Goal: Complete application form: Complete application form

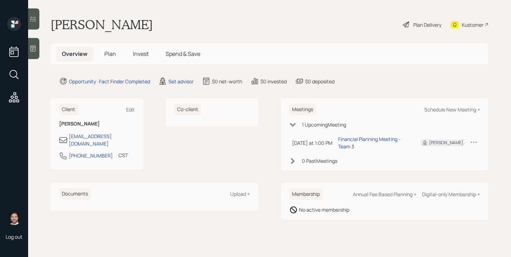
click at [109, 57] on span "Plan" at bounding box center [110, 54] width 12 height 8
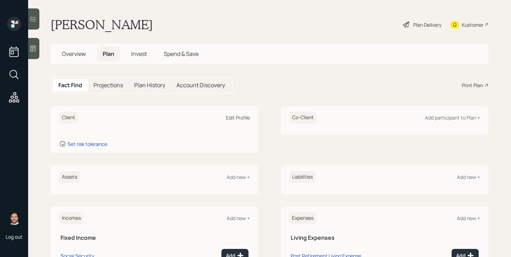
click at [238, 118] on div "Edit Profile" at bounding box center [238, 117] width 24 height 7
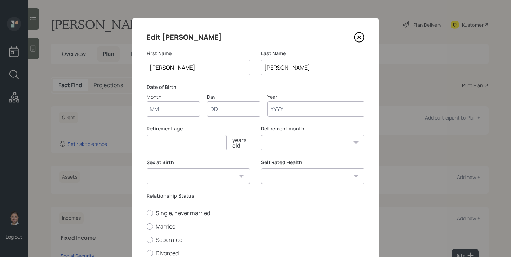
click at [160, 109] on input "Month" at bounding box center [172, 108] width 53 height 15
type input "01"
type input "1960"
select select "1"
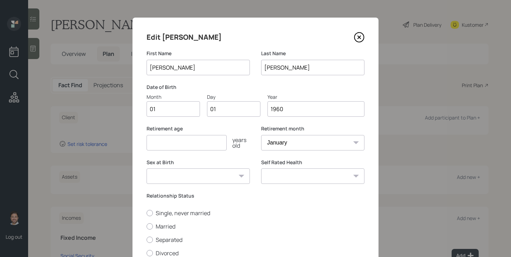
type input "1960"
click at [164, 144] on input "number" at bounding box center [186, 142] width 80 height 15
type input "67"
click at [203, 178] on select "Male Female Other / Prefer not to say" at bounding box center [197, 175] width 103 height 15
select select "male"
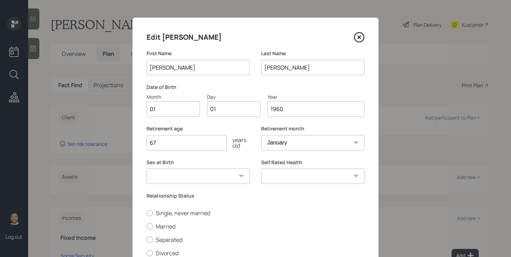
click at [146, 168] on select "Male Female Other / Prefer not to say" at bounding box center [197, 175] width 103 height 15
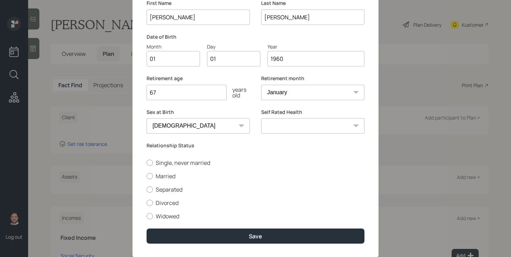
scroll to position [69, 0]
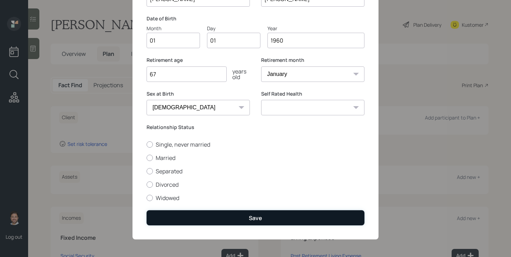
click at [203, 218] on button "Save" at bounding box center [255, 217] width 218 height 15
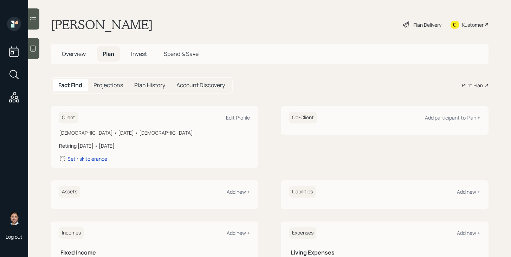
scroll to position [101, 0]
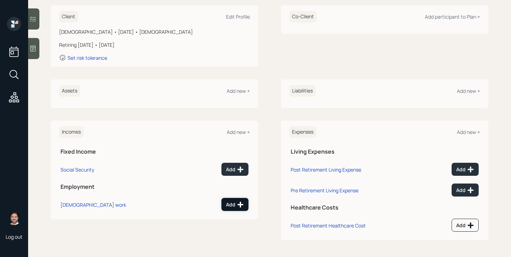
click at [232, 206] on div "Add" at bounding box center [235, 204] width 18 height 7
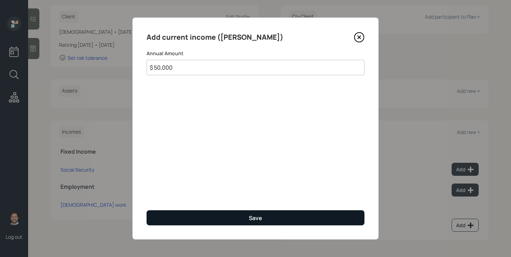
type input "$ 50,000"
click at [215, 215] on button "Save" at bounding box center [255, 217] width 218 height 15
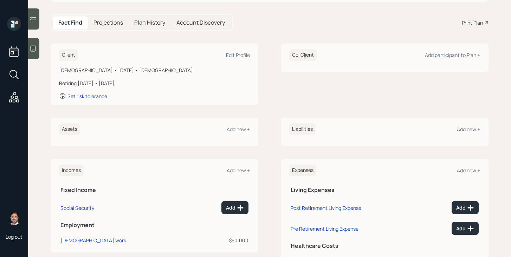
scroll to position [62, 0]
click at [232, 129] on div "Add new +" at bounding box center [238, 129] width 23 height 7
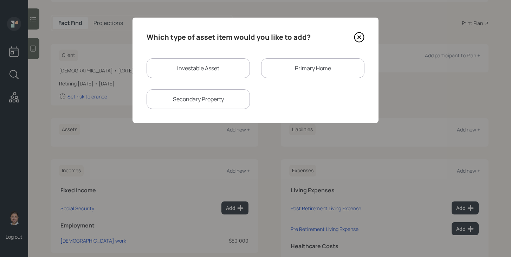
click at [174, 69] on div "Investable Asset" at bounding box center [197, 68] width 103 height 20
select select "taxable"
select select "balanced"
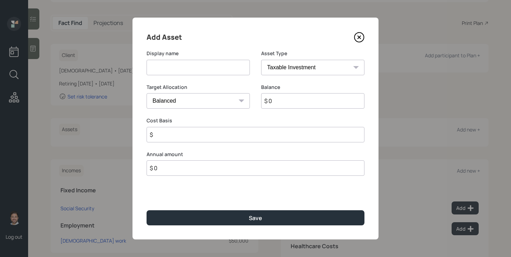
click at [174, 69] on input at bounding box center [197, 67] width 103 height 15
type input "Current 401k"
click at [301, 68] on select "SEP IRA IRA Roth IRA 401(k) Roth 401(k) 403(b) Roth 403(b) 457(b) Roth 457(b) H…" at bounding box center [312, 67] width 103 height 15
select select "company_sponsored"
click at [261, 60] on select "SEP IRA IRA Roth IRA 401(k) Roth 401(k) 403(b) Roth 403(b) 457(b) Roth 457(b) H…" at bounding box center [312, 67] width 103 height 15
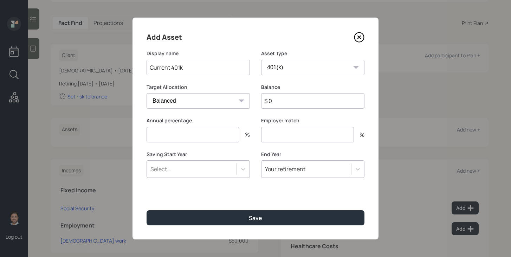
click at [222, 132] on input "number" at bounding box center [192, 134] width 93 height 15
type input "0"
click at [278, 137] on input "number" at bounding box center [307, 134] width 93 height 15
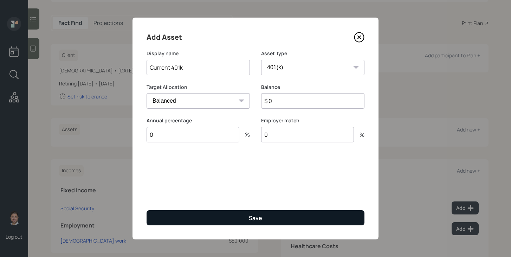
type input "0"
click at [252, 218] on div "Save" at bounding box center [255, 218] width 13 height 8
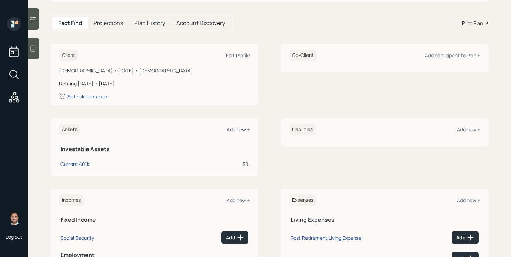
click at [241, 131] on div "Add new +" at bounding box center [238, 129] width 23 height 7
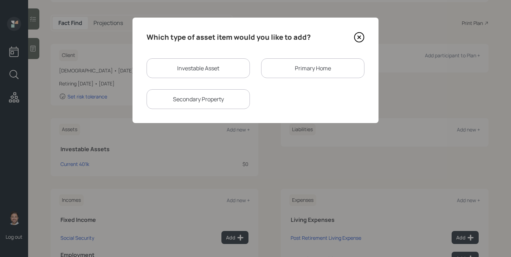
click at [220, 77] on div "Investable Asset" at bounding box center [197, 68] width 103 height 20
select select "taxable"
select select "balanced"
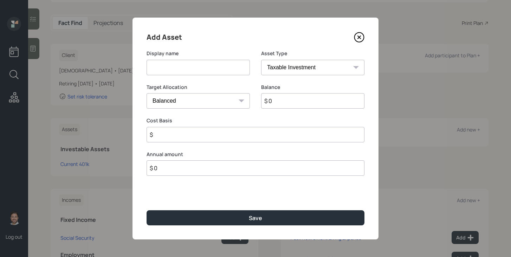
click at [220, 77] on div "Display name" at bounding box center [197, 67] width 103 height 34
click at [220, 74] on input at bounding box center [197, 67] width 103 height 15
type input "IRA"
click at [297, 73] on select "SEP IRA IRA Roth IRA 401(k) Roth 401(k) 403(b) Roth 403(b) 457(b) Roth 457(b) H…" at bounding box center [312, 67] width 103 height 15
select select "ira"
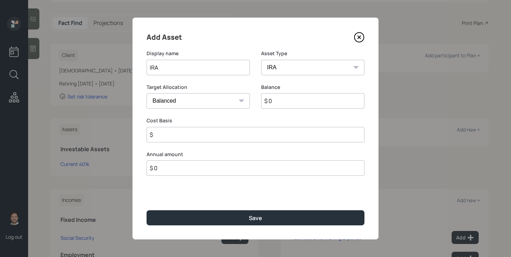
click at [261, 60] on select "SEP IRA IRA Roth IRA 401(k) Roth 401(k) 403(b) Roth 403(b) 457(b) Roth 457(b) H…" at bounding box center [312, 67] width 103 height 15
type input "$"
click at [285, 101] on input "$ 0" at bounding box center [312, 100] width 103 height 15
type input "$ 15,000"
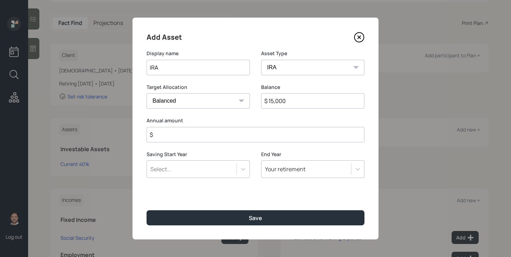
click at [270, 131] on input "$" at bounding box center [255, 134] width 218 height 15
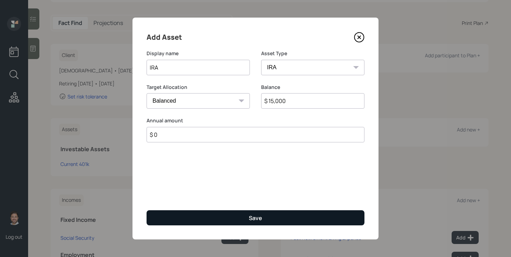
type input "$ 0"
click at [249, 219] on div "Save" at bounding box center [255, 218] width 13 height 8
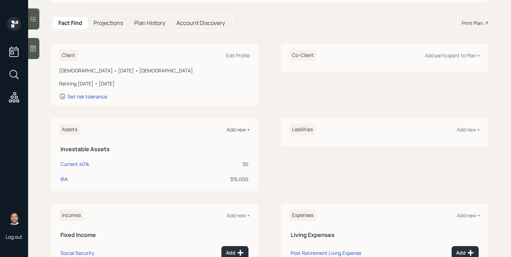
click at [242, 127] on div "Add new +" at bounding box center [238, 129] width 23 height 7
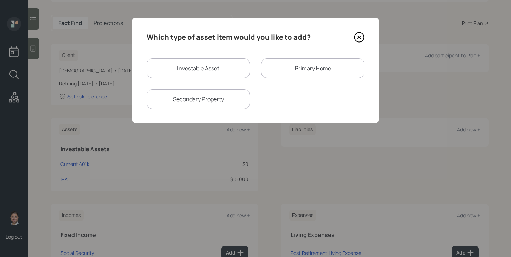
click at [206, 71] on div "Investable Asset" at bounding box center [197, 68] width 103 height 20
select select "taxable"
select select "balanced"
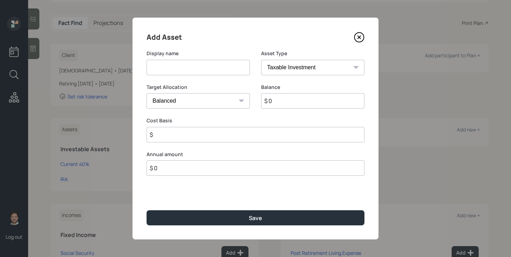
click at [206, 71] on input at bounding box center [197, 67] width 103 height 15
type input "Savings"
click at [302, 70] on select "SEP IRA IRA Roth IRA 401(k) Roth 401(k) 403(b) Roth 403(b) 457(b) Roth 457(b) H…" at bounding box center [312, 67] width 103 height 15
select select "cash"
click at [261, 60] on select "SEP IRA IRA Roth IRA 401(k) Roth 401(k) 403(b) Roth 403(b) 457(b) Roth 457(b) H…" at bounding box center [312, 67] width 103 height 15
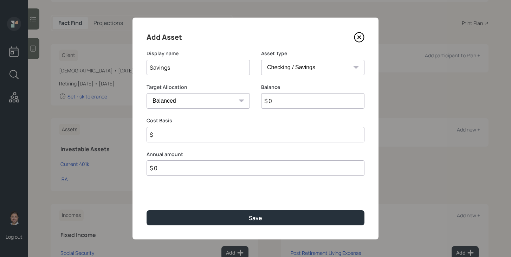
type input "$"
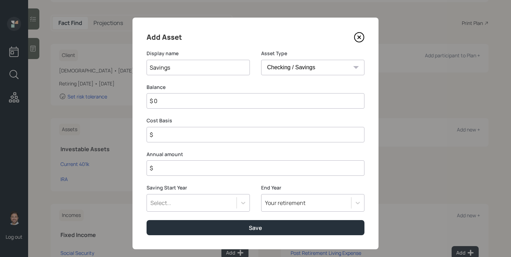
click at [220, 103] on input "$ 0" at bounding box center [255, 100] width 218 height 15
type input "$ 1"
type input "$ 12"
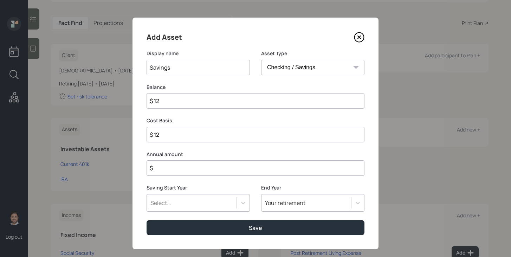
type input "$ 120"
type input "$ 1,200"
type input "$ 12,000"
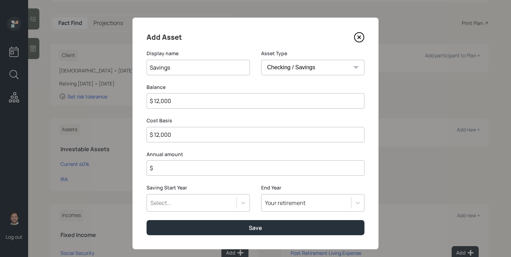
type input "$ 12,000"
click at [216, 170] on input "$" at bounding box center [255, 167] width 218 height 15
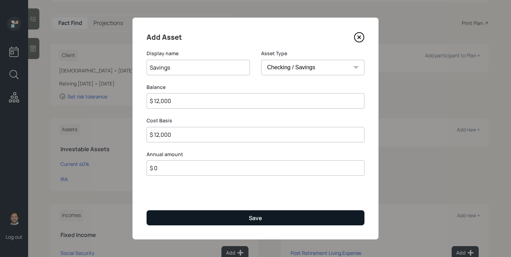
type input "$ 0"
click at [219, 216] on button "Save" at bounding box center [255, 217] width 218 height 15
